Goal: Register for event/course

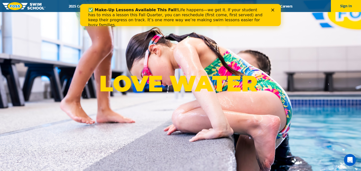
click at [275, 9] on div "Close" at bounding box center [274, 10] width 5 height 3
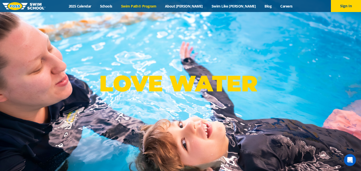
click at [160, 6] on link "Swim Path® Program" at bounding box center [139, 6] width 44 height 5
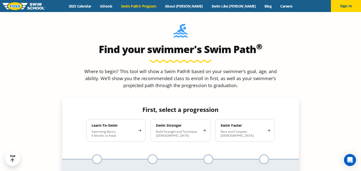
scroll to position [435, 0]
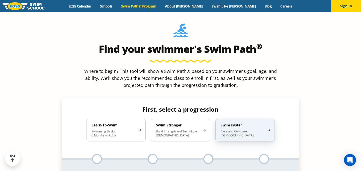
click at [231, 130] on p "Race and Compete [DEMOGRAPHIC_DATA]" at bounding box center [243, 134] width 44 height 8
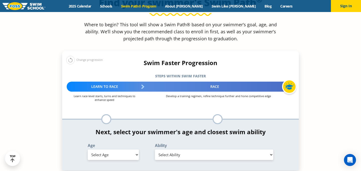
scroll to position [483, 0]
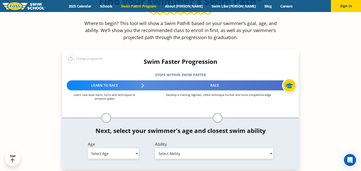
click at [135, 149] on select "Select Age [DEMOGRAPHIC_DATA] months - 1 year 1 year 2 years 3 years 4 years 5 …" at bounding box center [113, 154] width 51 height 11
select select "10-years-"
click at [88, 149] on select "Select Age [DEMOGRAPHIC_DATA] months - 1 year 1 year 2 years 3 years 4 years 5 …" at bounding box center [113, 154] width 51 height 11
click at [175, 149] on select "Select Ability First in-water experience When in the water, reliant on a life j…" at bounding box center [214, 154] width 118 height 11
select select "10-years--swims-each-stroke-front-crawl-and-backstroke-75-ft-and-breaststroke-b…"
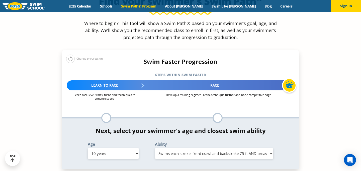
click at [155, 149] on select "Select Ability First in-water experience When in the water, reliant on a life j…" at bounding box center [214, 154] width 118 height 11
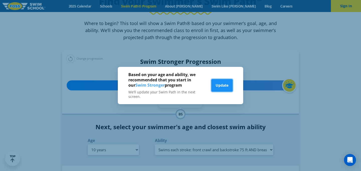
click at [224, 85] on button "Update" at bounding box center [222, 85] width 21 height 13
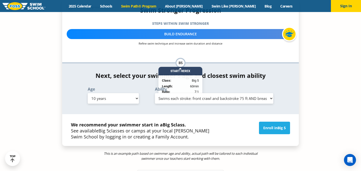
scroll to position [533, 0]
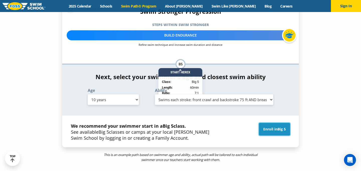
click at [273, 123] on link "Enroll in Big 5" at bounding box center [274, 129] width 31 height 13
